Goal: Complete application form: Complete application form

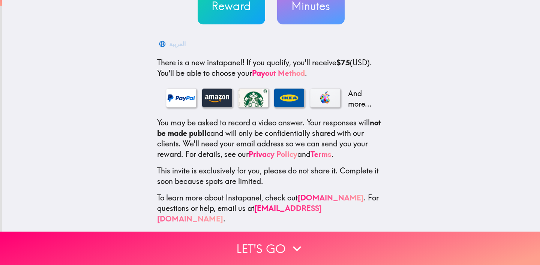
scroll to position [91, 0]
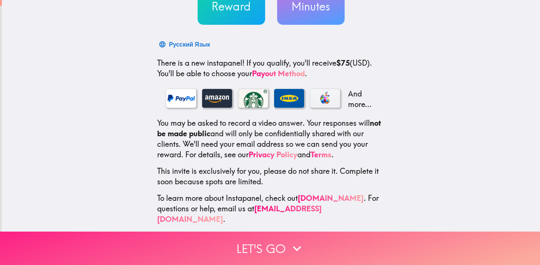
click at [258, 246] on button "Let's go" at bounding box center [270, 247] width 540 height 33
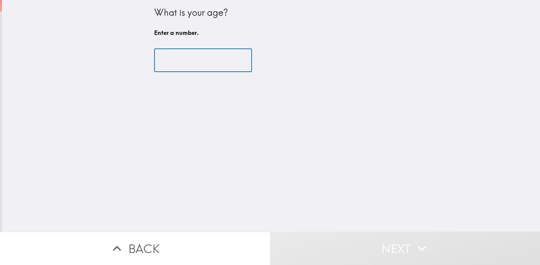
click at [173, 61] on input "number" at bounding box center [203, 60] width 98 height 23
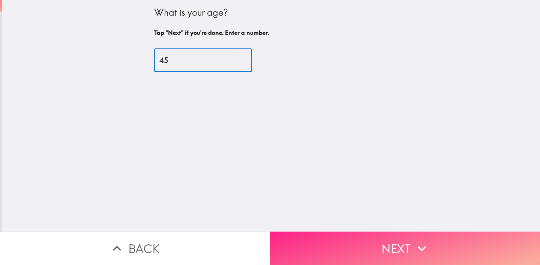
type input "45"
click at [431, 240] on button "Next" at bounding box center [405, 247] width 270 height 33
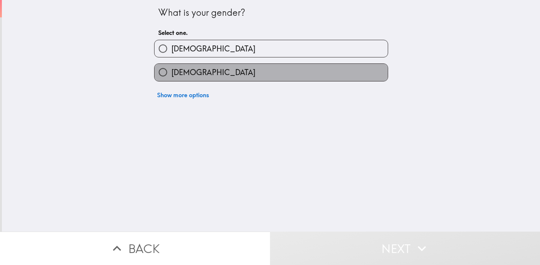
click at [214, 73] on label "[DEMOGRAPHIC_DATA]" at bounding box center [270, 72] width 233 height 17
click at [171, 73] on input "[DEMOGRAPHIC_DATA]" at bounding box center [162, 72] width 17 height 17
radio input "true"
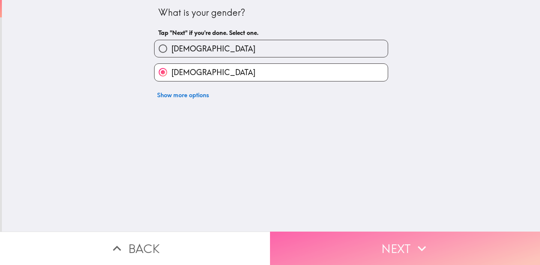
click at [339, 249] on button "Next" at bounding box center [405, 247] width 270 height 33
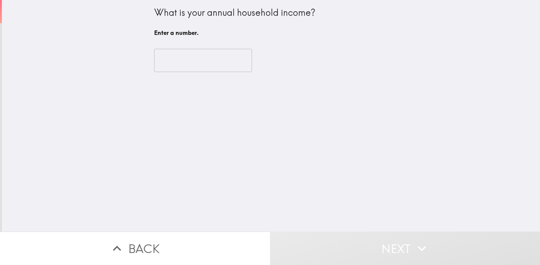
click at [194, 62] on input "number" at bounding box center [203, 60] width 98 height 23
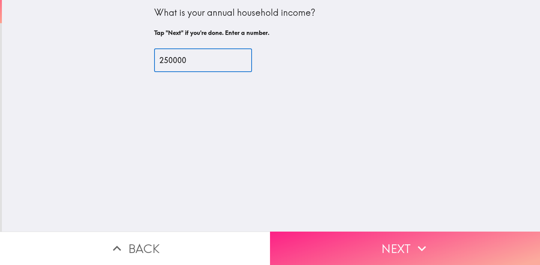
type input "250000"
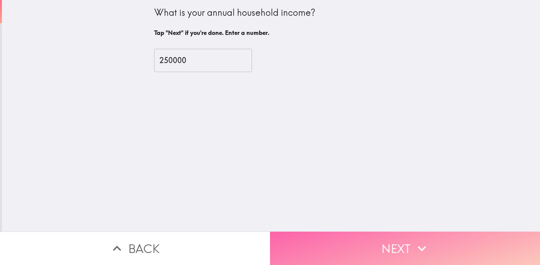
click at [345, 238] on button "Next" at bounding box center [405, 247] width 270 height 33
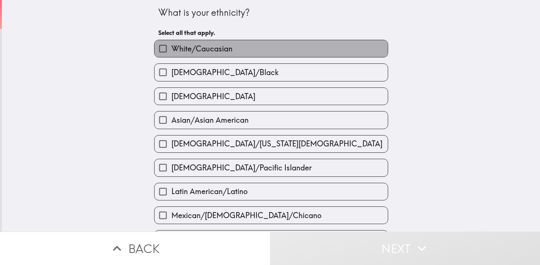
click at [246, 48] on label "White/Caucasian" at bounding box center [270, 48] width 233 height 17
click at [171, 48] on input "White/Caucasian" at bounding box center [162, 48] width 17 height 17
checkbox input "true"
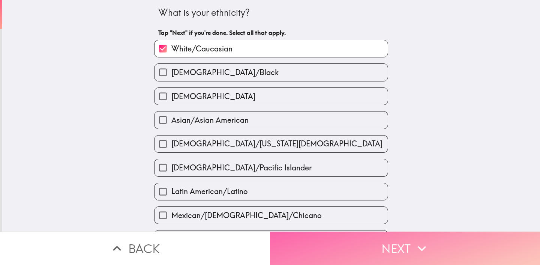
click at [355, 238] on button "Next" at bounding box center [405, 247] width 270 height 33
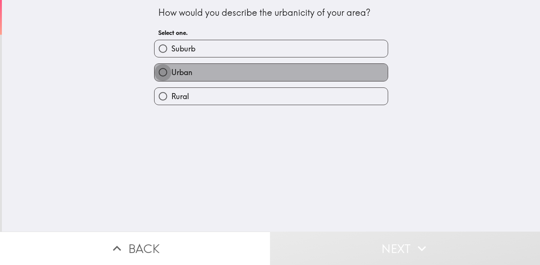
click at [157, 73] on input "Urban" at bounding box center [162, 72] width 17 height 17
radio input "true"
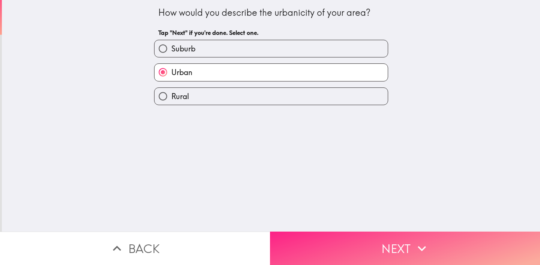
click at [364, 239] on button "Next" at bounding box center [405, 247] width 270 height 33
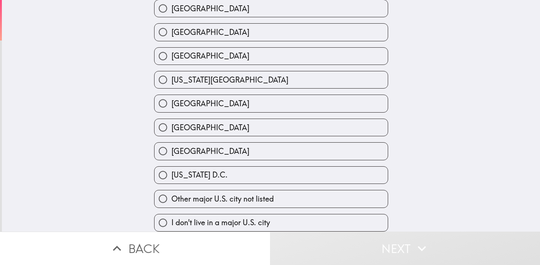
scroll to position [303, 0]
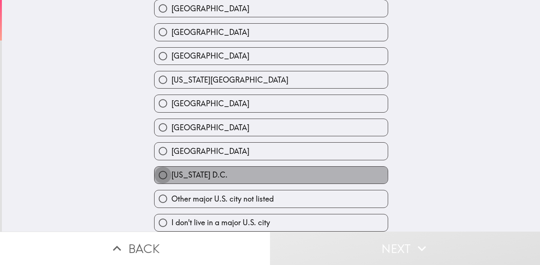
click at [162, 166] on input "[US_STATE] D.C." at bounding box center [162, 174] width 17 height 17
radio input "true"
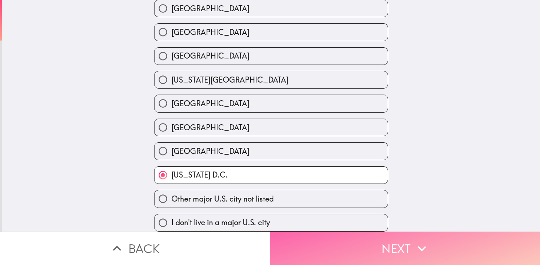
click at [396, 246] on button "Next" at bounding box center [405, 247] width 270 height 33
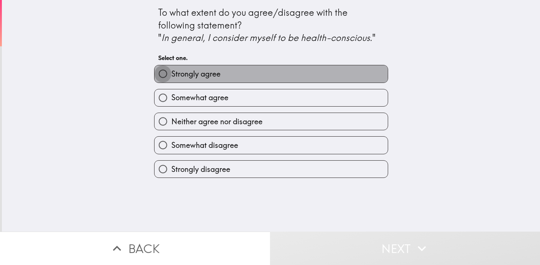
click at [156, 75] on input "Strongly agree" at bounding box center [162, 73] width 17 height 17
radio input "true"
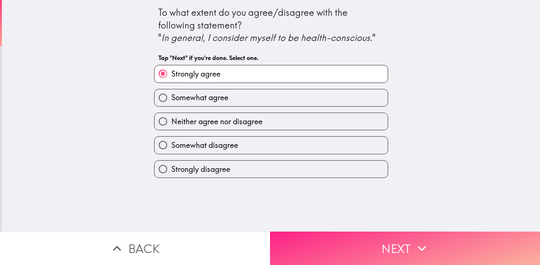
click at [370, 237] on button "Next" at bounding box center [405, 247] width 270 height 33
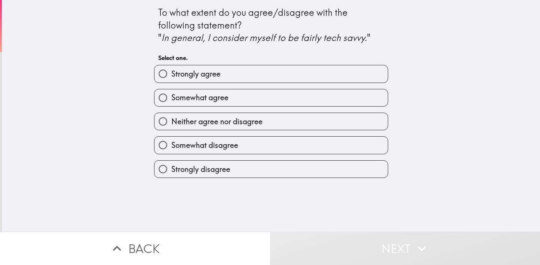
click at [156, 76] on input "Strongly agree" at bounding box center [162, 73] width 17 height 17
radio input "true"
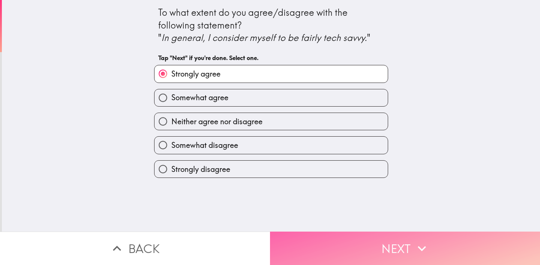
click at [402, 243] on button "Next" at bounding box center [405, 247] width 270 height 33
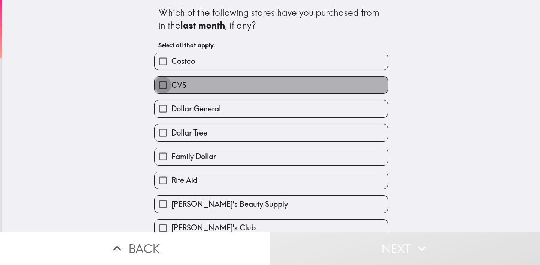
click at [159, 85] on input "CVS" at bounding box center [162, 84] width 17 height 17
checkbox input "true"
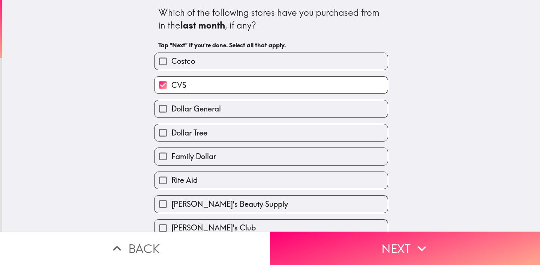
click at [159, 109] on input "Dollar General" at bounding box center [162, 108] width 17 height 17
checkbox input "true"
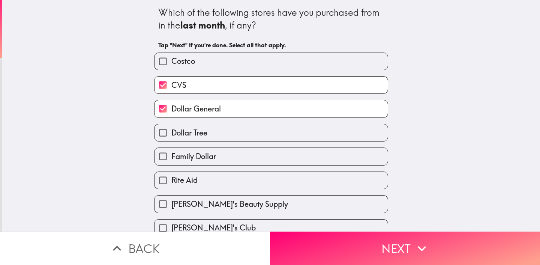
click at [159, 130] on input "Dollar Tree" at bounding box center [162, 132] width 17 height 17
checkbox input "true"
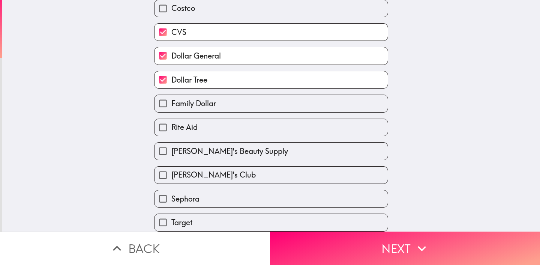
scroll to position [58, 0]
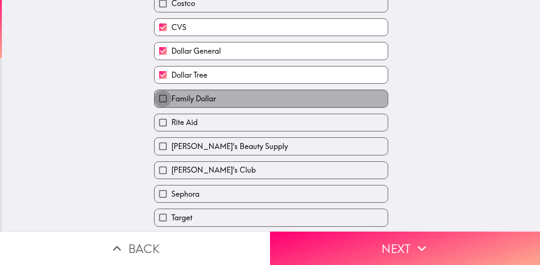
click at [159, 101] on input "Family Dollar" at bounding box center [162, 98] width 17 height 17
checkbox input "true"
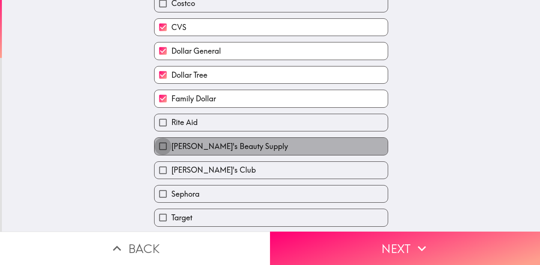
click at [158, 148] on input "[PERSON_NAME]'s Beauty Supply" at bounding box center [162, 146] width 17 height 17
checkbox input "true"
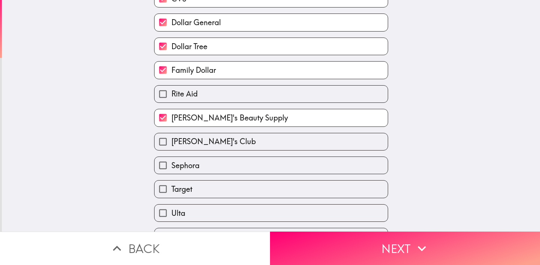
scroll to position [103, 0]
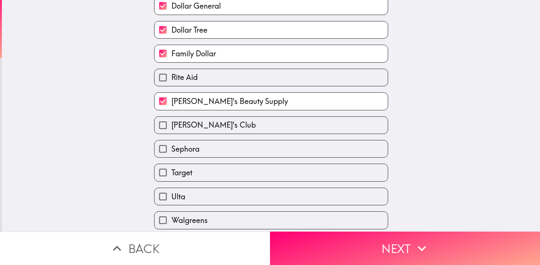
click at [159, 156] on input "Sephora" at bounding box center [162, 148] width 17 height 17
checkbox input "true"
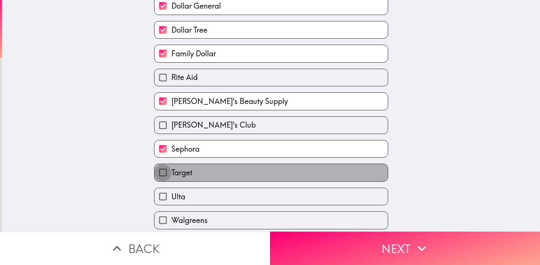
click at [158, 181] on input "Target" at bounding box center [162, 172] width 17 height 17
checkbox input "true"
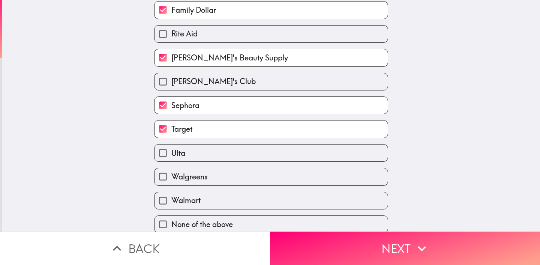
scroll to position [149, 0]
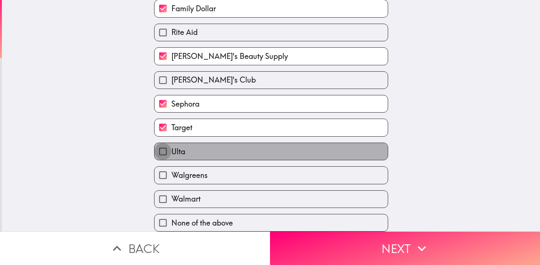
click at [157, 153] on input "Ulta" at bounding box center [162, 151] width 17 height 17
checkbox input "true"
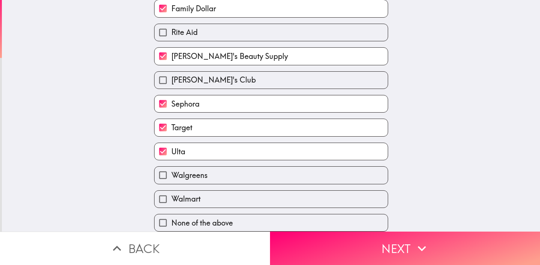
click at [157, 177] on input "Walgreens" at bounding box center [162, 174] width 17 height 17
checkbox input "true"
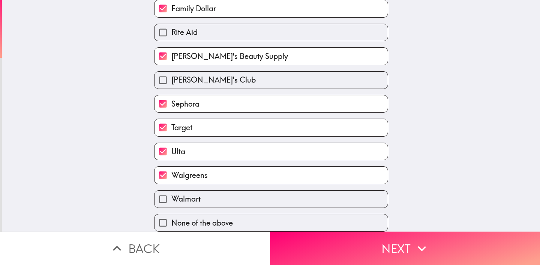
scroll to position [158, 0]
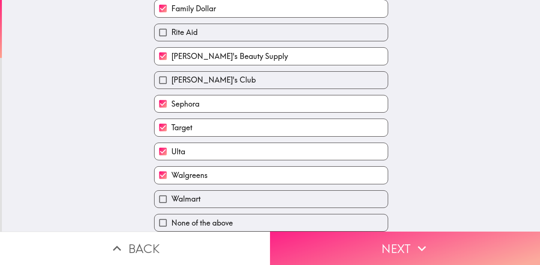
click at [392, 241] on button "Next" at bounding box center [405, 247] width 270 height 33
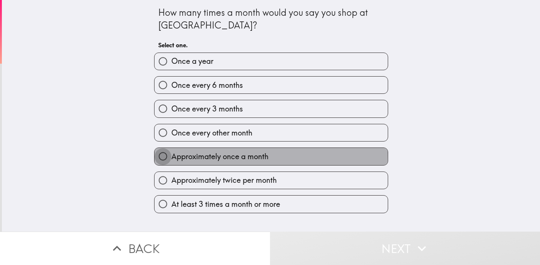
click at [158, 154] on input "Approximately once a month" at bounding box center [162, 156] width 17 height 17
radio input "true"
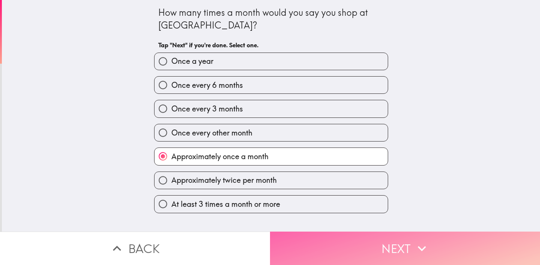
click at [396, 242] on button "Next" at bounding box center [405, 247] width 270 height 33
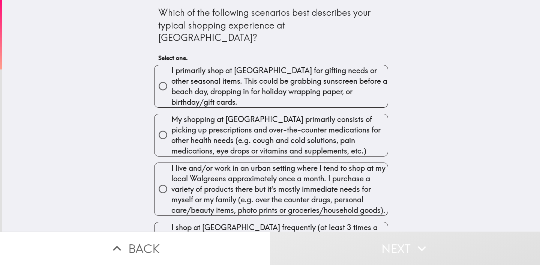
click at [159, 181] on input "I live and/or work in an urban setting where I tend to shop at my local Walgree…" at bounding box center [162, 188] width 17 height 17
radio input "true"
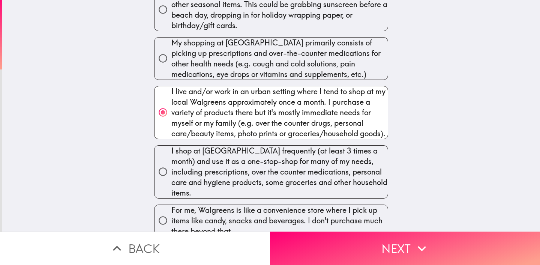
scroll to position [76, 0]
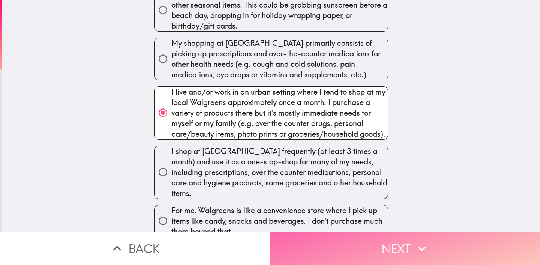
click at [388, 235] on button "Next" at bounding box center [405, 247] width 270 height 33
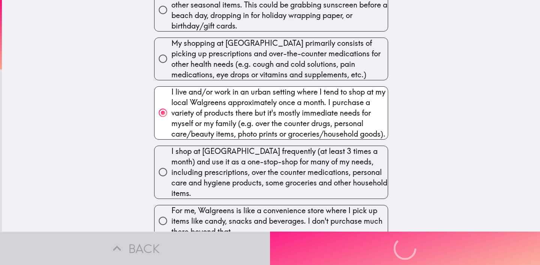
scroll to position [51, 0]
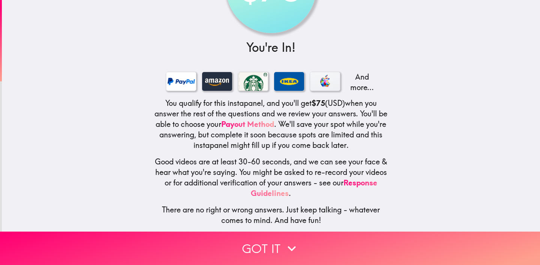
scroll to position [74, 0]
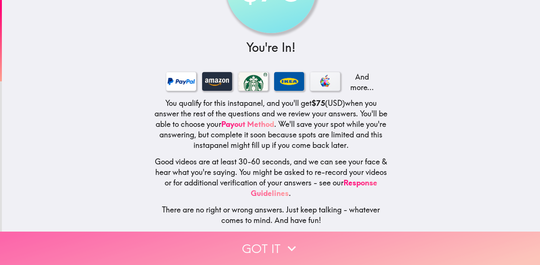
click at [279, 234] on button "Got it" at bounding box center [270, 247] width 540 height 33
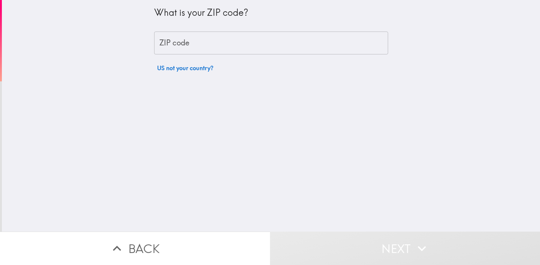
click at [234, 45] on input "ZIP code" at bounding box center [271, 42] width 234 height 23
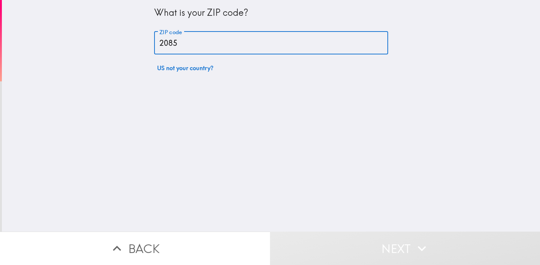
type input "20852"
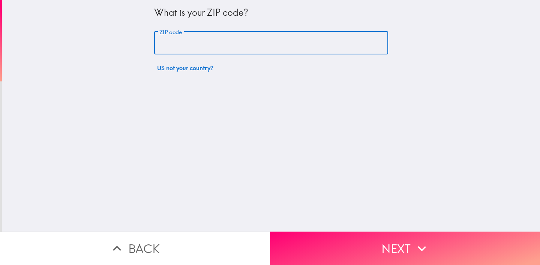
type input "20852"
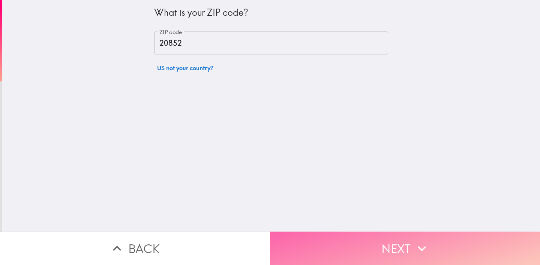
click at [397, 238] on button "Next" at bounding box center [405, 247] width 270 height 33
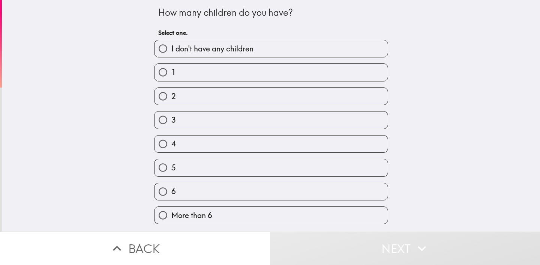
scroll to position [1, 0]
click at [155, 74] on input "1" at bounding box center [162, 72] width 17 height 17
radio input "true"
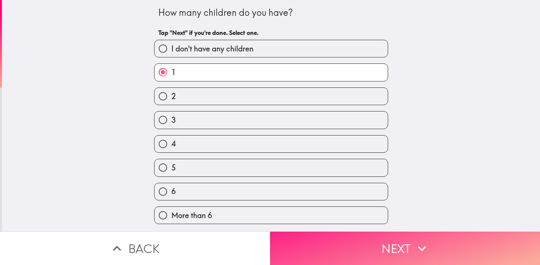
click at [416, 240] on icon "button" at bounding box center [422, 248] width 16 height 16
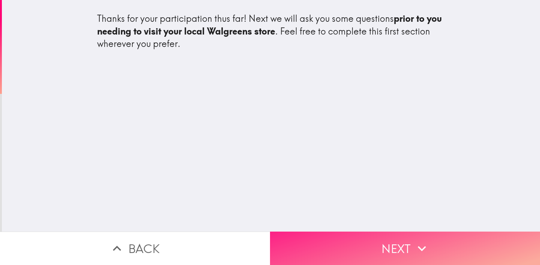
click at [369, 243] on button "Next" at bounding box center [405, 247] width 270 height 33
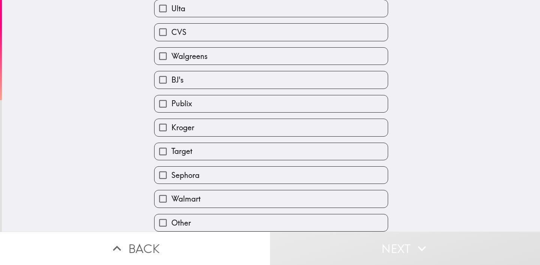
scroll to position [159, 0]
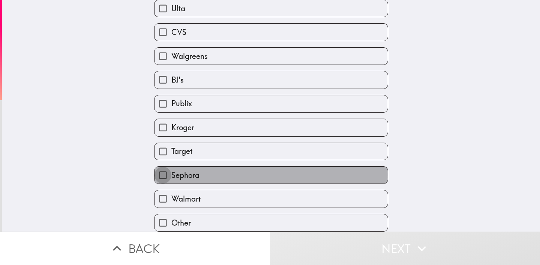
click at [156, 168] on input "Sephora" at bounding box center [162, 174] width 17 height 17
checkbox input "true"
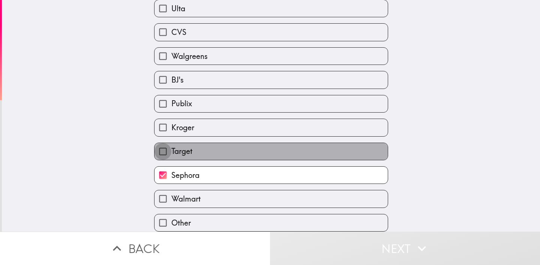
click at [159, 144] on input "Target" at bounding box center [162, 151] width 17 height 17
checkbox input "true"
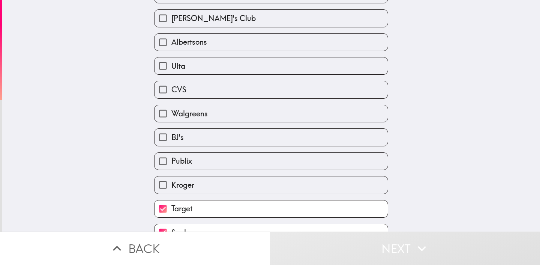
scroll to position [87, 0]
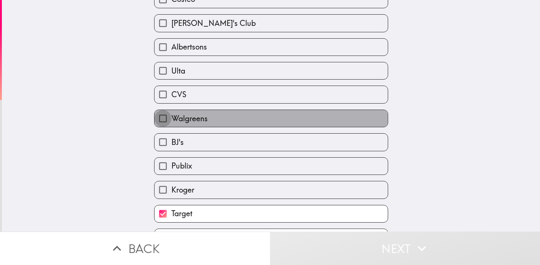
click at [156, 120] on input "Walgreens" at bounding box center [162, 118] width 17 height 17
checkbox input "true"
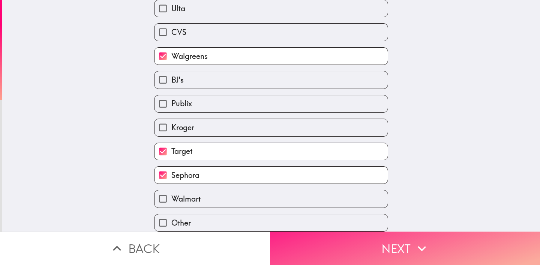
scroll to position [159, 0]
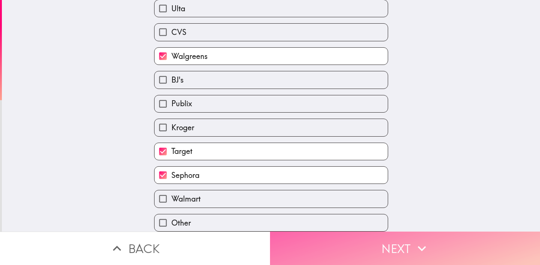
click at [400, 243] on button "Next" at bounding box center [405, 247] width 270 height 33
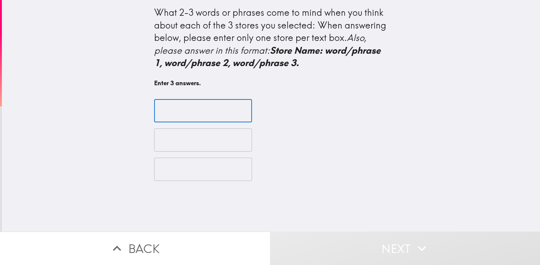
click at [181, 113] on input "text" at bounding box center [203, 110] width 98 height 23
type input "W"
type input "Walgreens/convenient"
click at [160, 140] on input "text" at bounding box center [203, 139] width 98 height 23
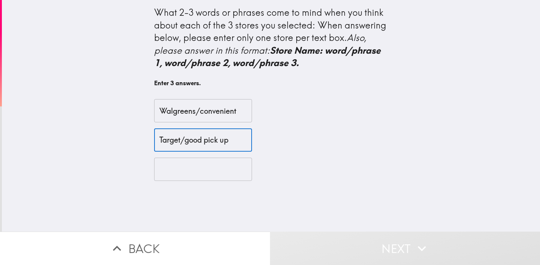
type input "Target/good pick up"
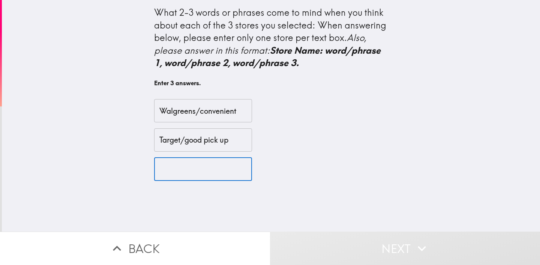
click at [162, 168] on input "text" at bounding box center [203, 168] width 98 height 23
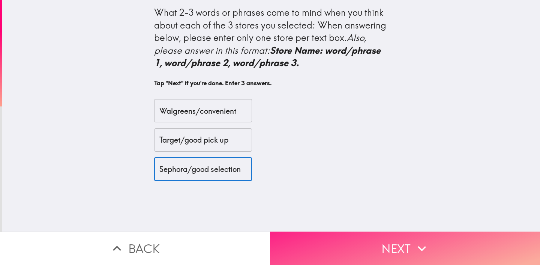
type input "Sephora/good selection"
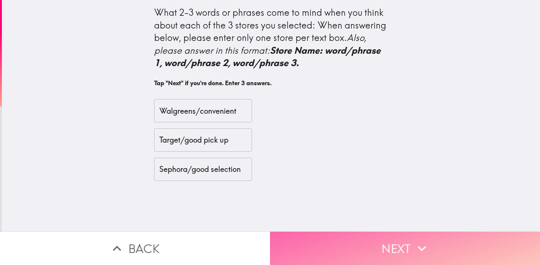
click at [334, 246] on button "Next" at bounding box center [405, 247] width 270 height 33
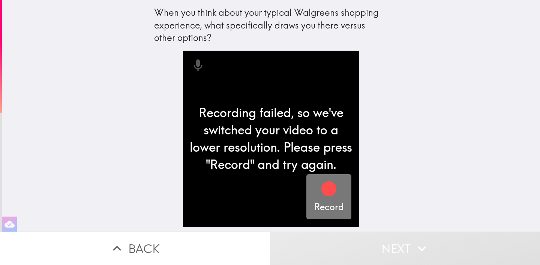
click at [321, 189] on icon "button" at bounding box center [328, 188] width 15 height 15
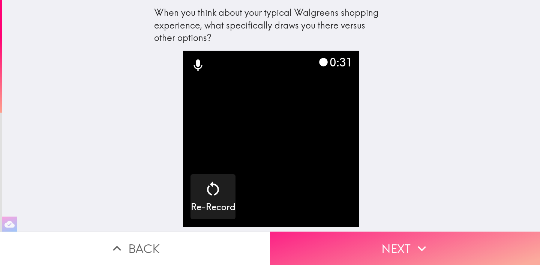
click at [386, 244] on button "Next" at bounding box center [405, 247] width 270 height 33
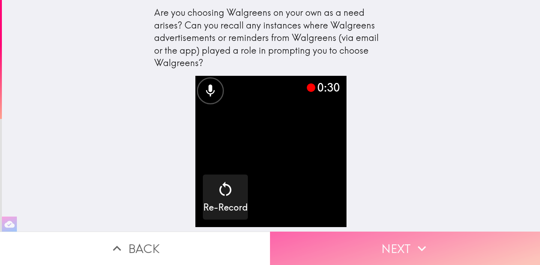
click at [378, 245] on button "Next" at bounding box center [405, 247] width 270 height 33
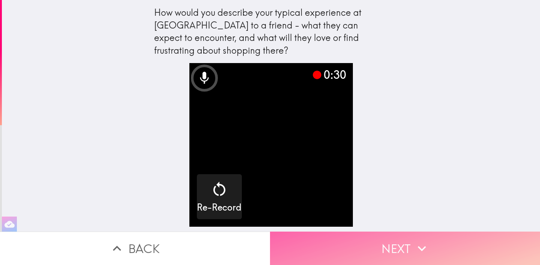
click at [384, 253] on button "Next" at bounding box center [405, 247] width 270 height 33
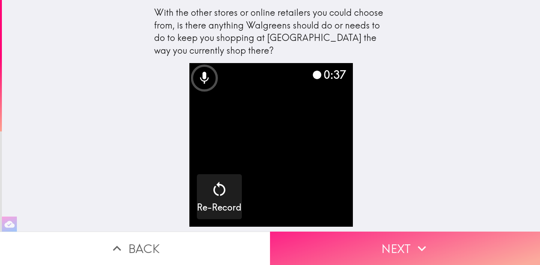
click at [391, 244] on button "Next" at bounding box center [405, 247] width 270 height 33
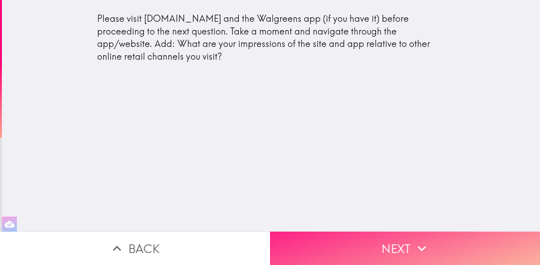
click at [363, 240] on button "Next" at bounding box center [405, 247] width 270 height 33
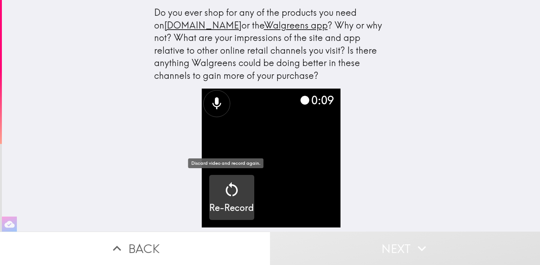
click at [227, 190] on icon "button" at bounding box center [232, 189] width 18 height 18
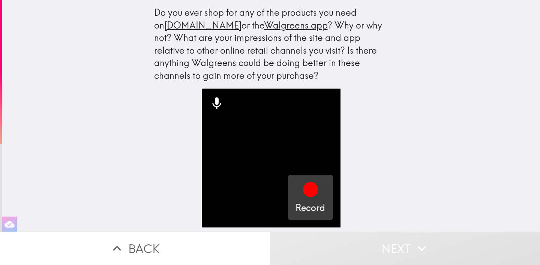
click at [308, 189] on icon "button" at bounding box center [310, 189] width 15 height 15
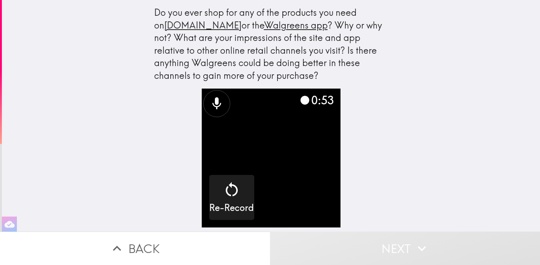
click at [381, 240] on button "Next" at bounding box center [405, 247] width 270 height 33
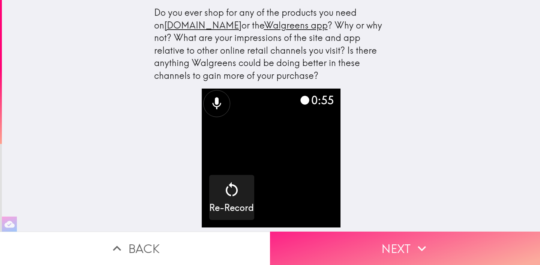
click at [381, 240] on button "Next" at bounding box center [405, 247] width 270 height 33
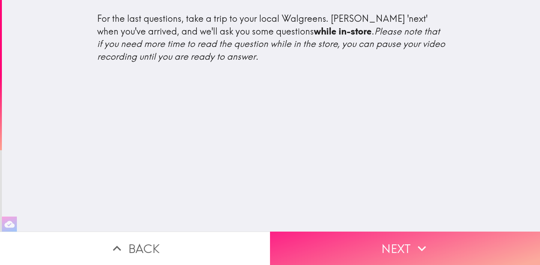
click at [381, 240] on button "Next" at bounding box center [405, 247] width 270 height 33
